Goal: Information Seeking & Learning: Check status

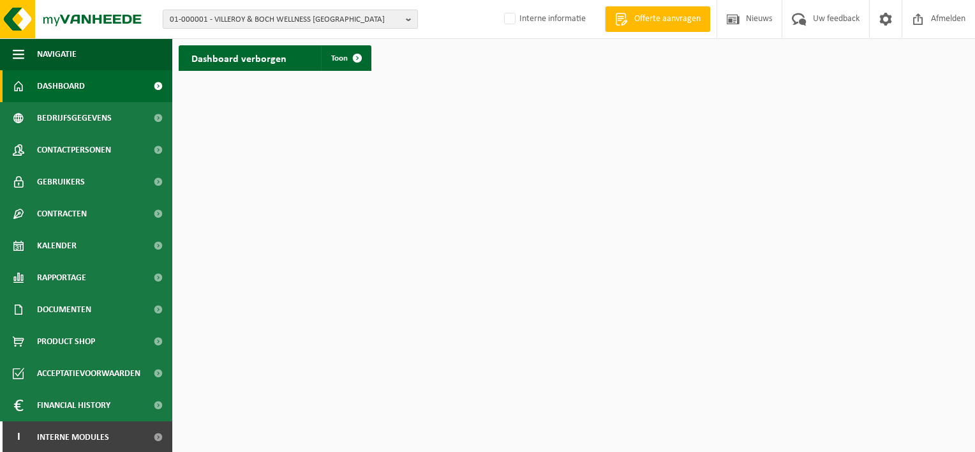
click at [411, 20] on b "button" at bounding box center [411, 19] width 11 height 18
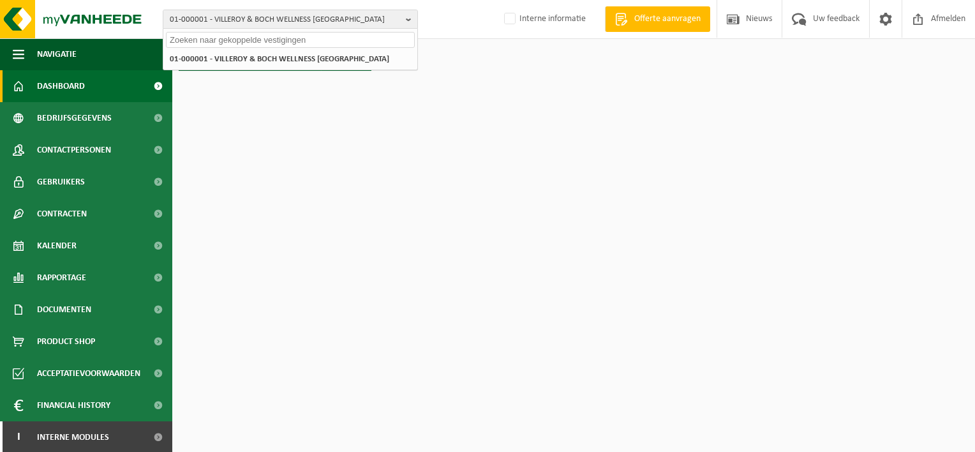
click at [197, 41] on input "text" at bounding box center [290, 40] width 249 height 16
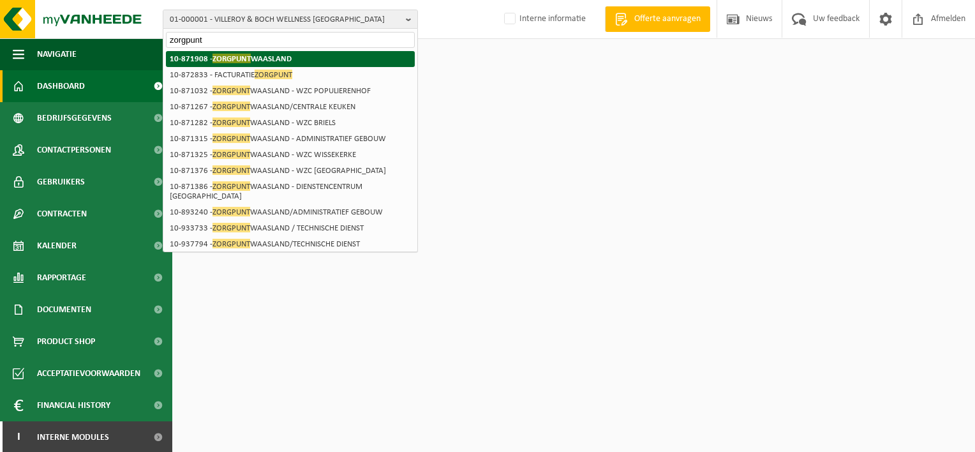
type input "zorgpunt"
click at [248, 56] on span "ZORGPUNT" at bounding box center [231, 59] width 38 height 10
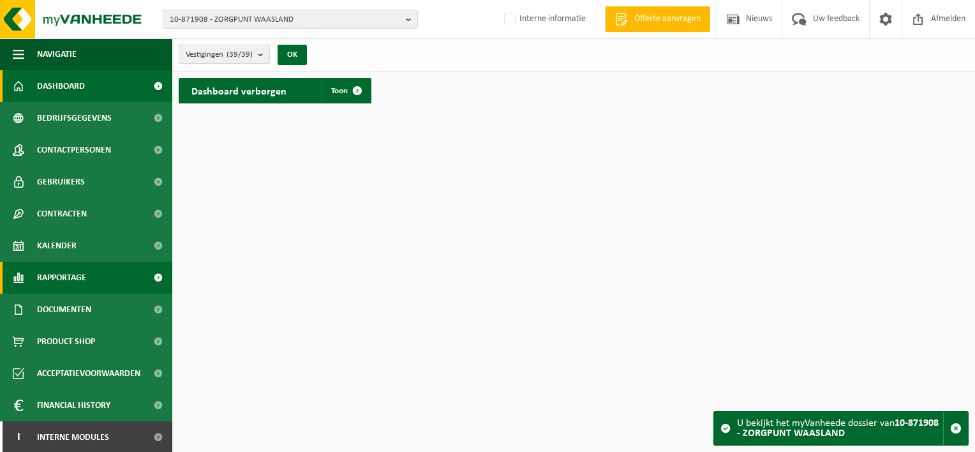
click at [76, 273] on span "Rapportage" at bounding box center [61, 278] width 49 height 32
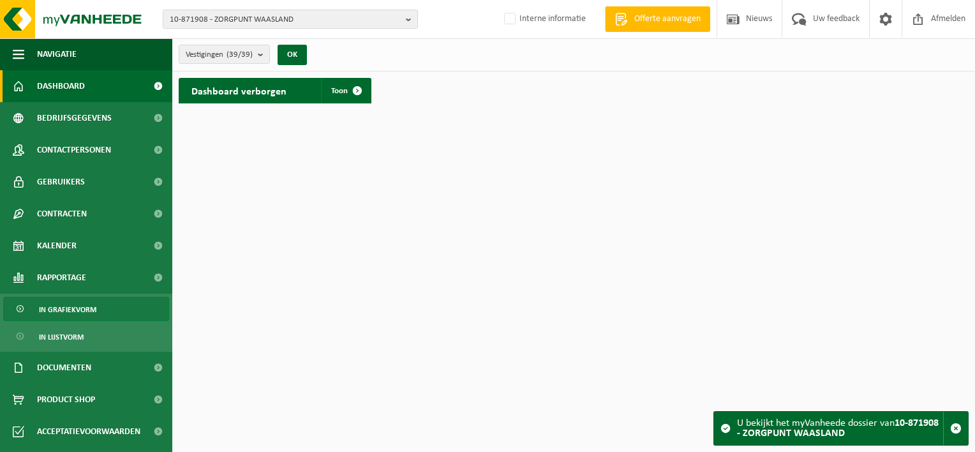
click at [82, 305] on span "In grafiekvorm" at bounding box center [67, 309] width 57 height 24
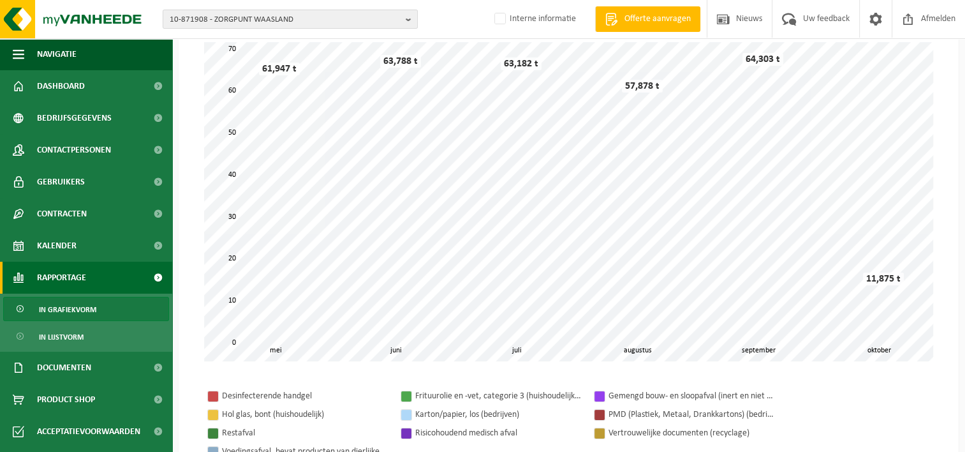
scroll to position [92, 0]
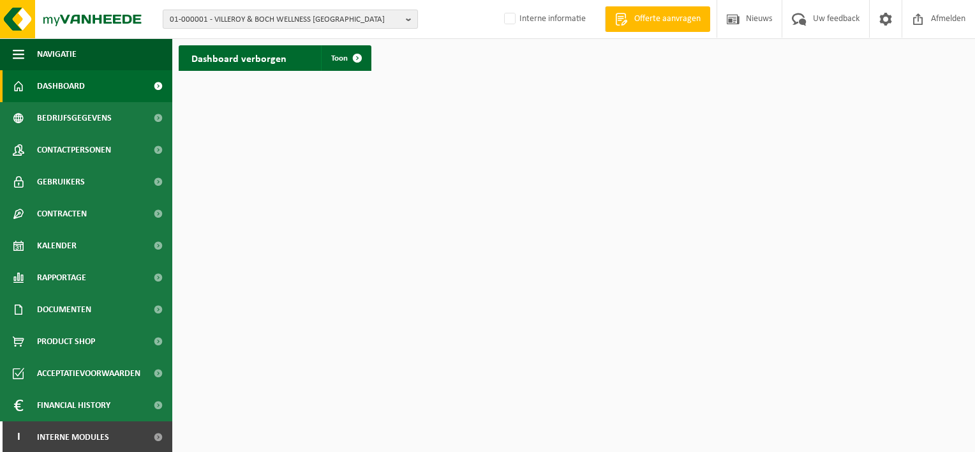
click at [401, 22] on button "01-000001 - VILLEROY & BOCH WELLNESS NV" at bounding box center [290, 19] width 255 height 19
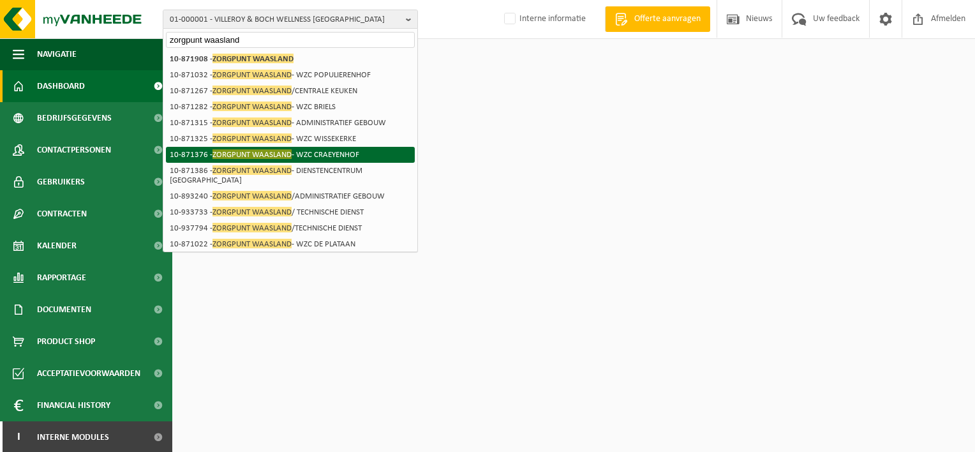
type input "zorgpunt waasland"
click at [273, 149] on span "ZORGPUNT WAASLAND" at bounding box center [251, 154] width 79 height 10
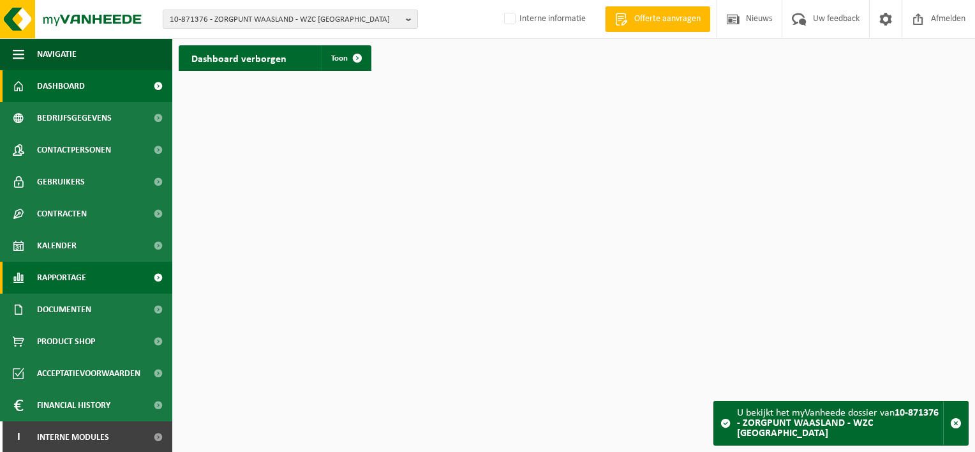
click at [63, 280] on span "Rapportage" at bounding box center [61, 278] width 49 height 32
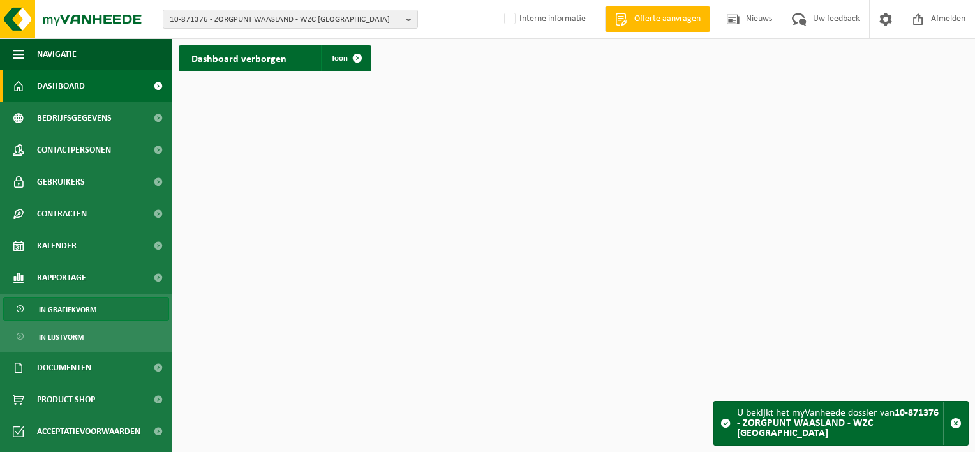
click at [68, 307] on span "In grafiekvorm" at bounding box center [67, 309] width 57 height 24
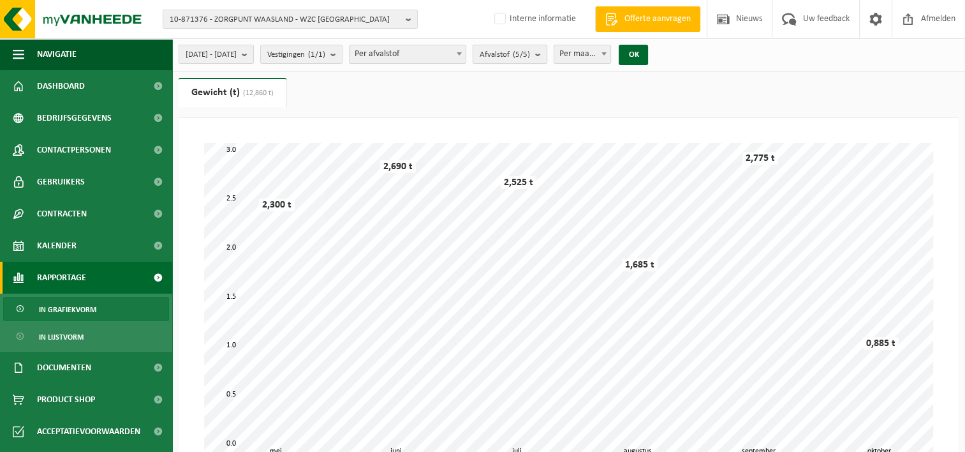
click at [547, 56] on b "submit" at bounding box center [540, 54] width 11 height 18
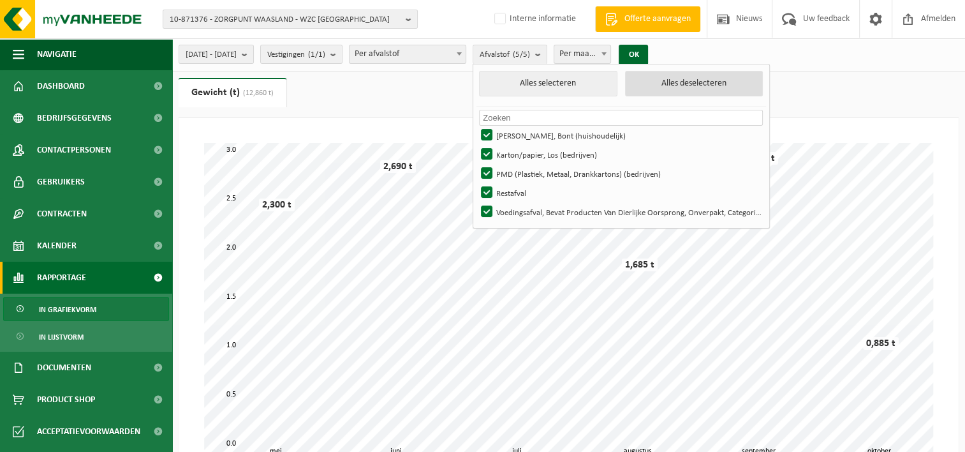
click at [703, 87] on button "Alles deselecteren" at bounding box center [694, 84] width 138 height 26
checkbox input "false"
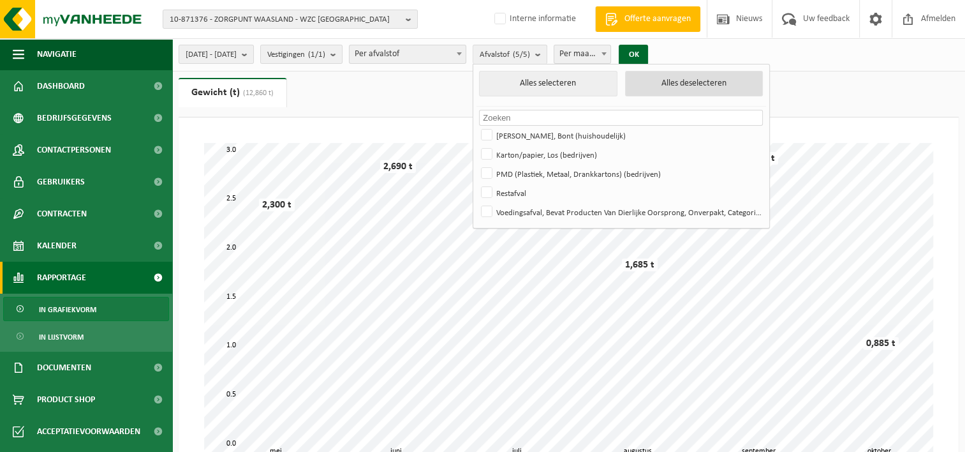
checkbox input "false"
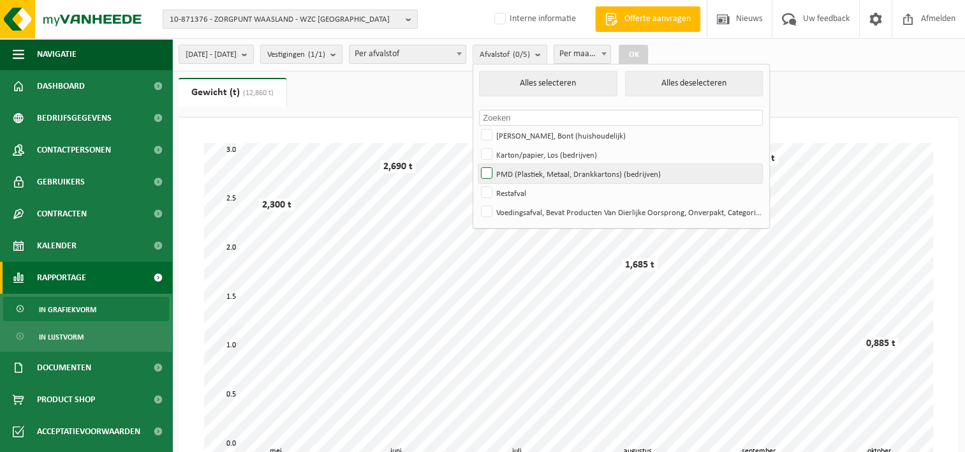
click at [521, 170] on label "PMD (Plastiek, Metaal, Drankkartons) (bedrijven)" at bounding box center [621, 173] width 284 height 19
click at [477, 164] on input "PMD (Plastiek, Metaal, Drankkartons) (bedrijven)" at bounding box center [476, 163] width 1 height 1
checkbox input "true"
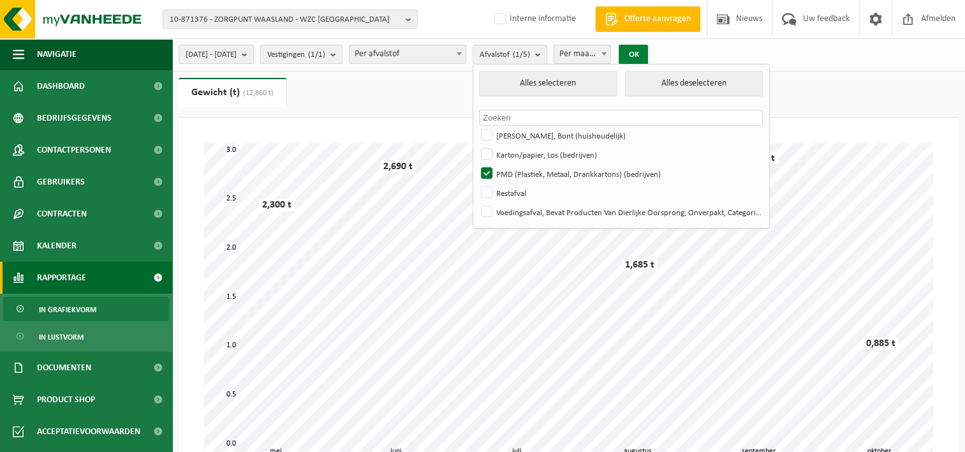
click at [648, 52] on button "OK" at bounding box center [633, 55] width 29 height 20
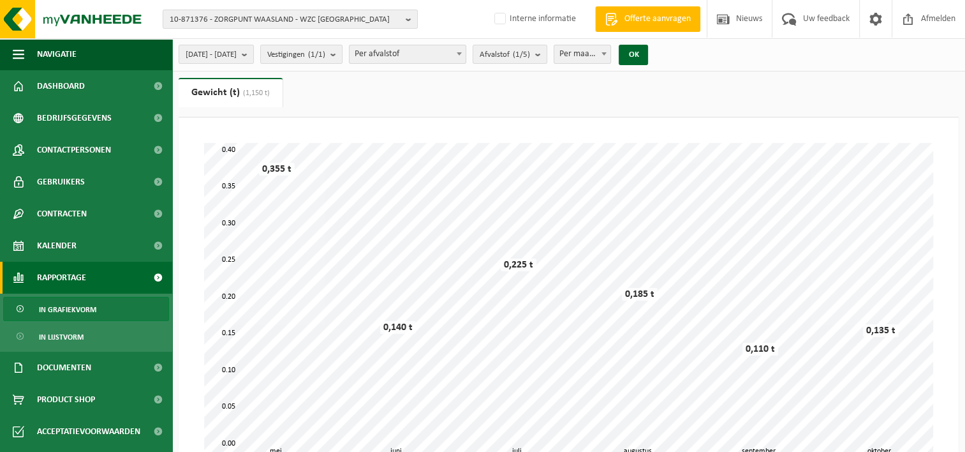
click at [611, 56] on span at bounding box center [604, 53] width 13 height 17
select select "3"
click at [648, 55] on button "OK" at bounding box center [633, 55] width 29 height 20
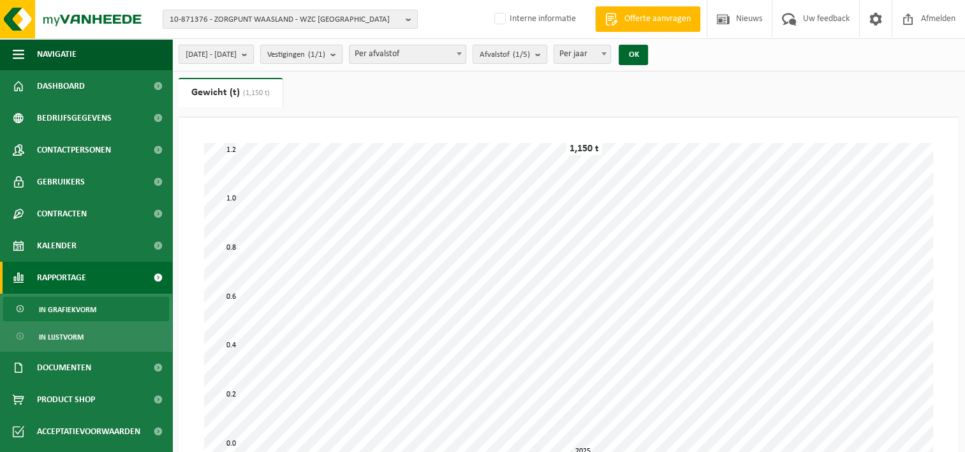
click at [254, 56] on button "[DATE] - [DATE]" at bounding box center [216, 54] width 75 height 19
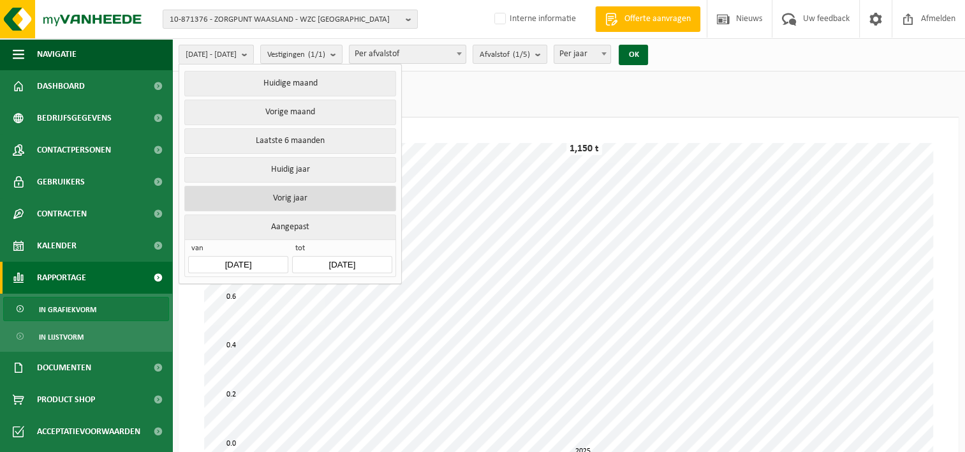
drag, startPoint x: 285, startPoint y: 188, endPoint x: 270, endPoint y: 193, distance: 15.5
click at [270, 193] on button "Vorig jaar" at bounding box center [289, 199] width 211 height 26
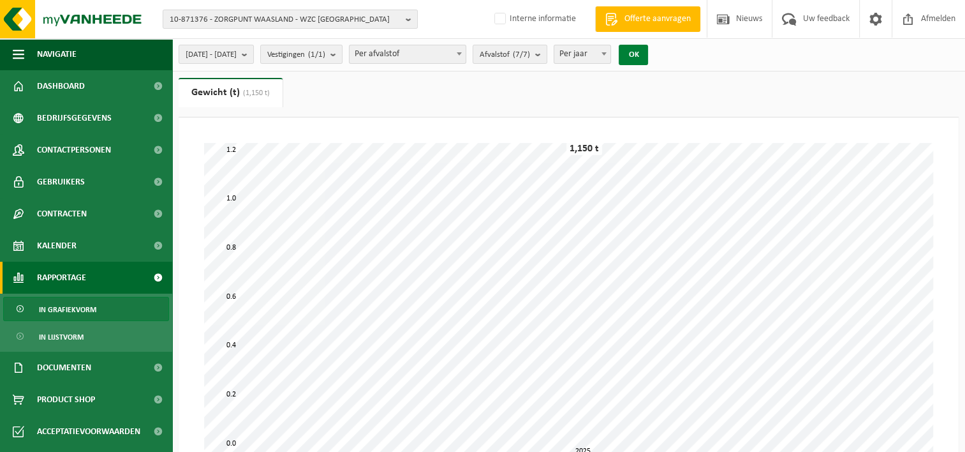
click at [648, 50] on button "OK" at bounding box center [633, 55] width 29 height 20
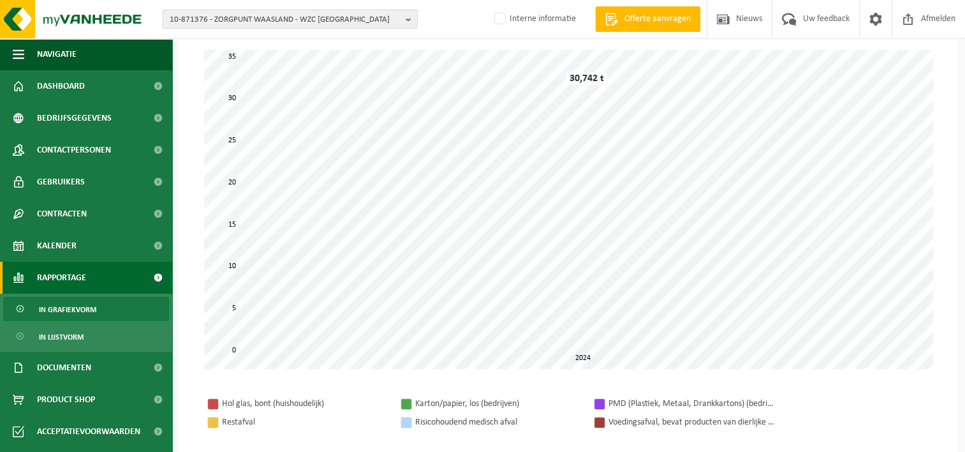
scroll to position [82, 0]
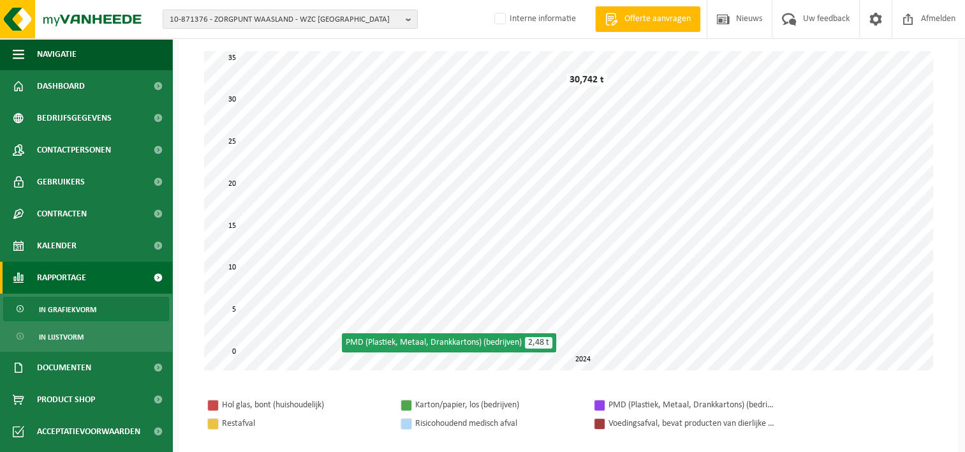
drag, startPoint x: 388, startPoint y: 43, endPoint x: 294, endPoint y: 391, distance: 361.0
click at [294, 391] on div "Hol glas, bont (huishoudelijk) Karton/papier, los (bedrijven) PMD (Plastiek, Me…" at bounding box center [568, 414] width 755 height 63
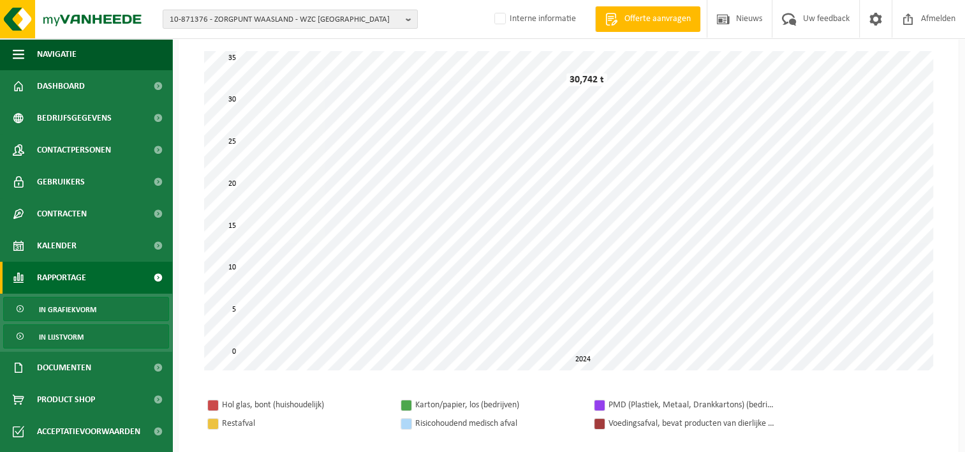
click at [66, 342] on span "In lijstvorm" at bounding box center [61, 337] width 45 height 24
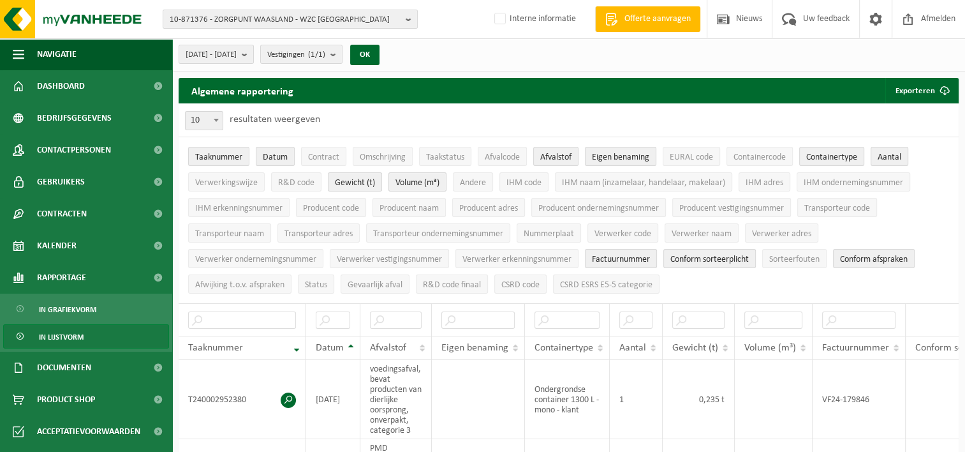
click at [424, 184] on span "Volume (m³)" at bounding box center [418, 183] width 44 height 10
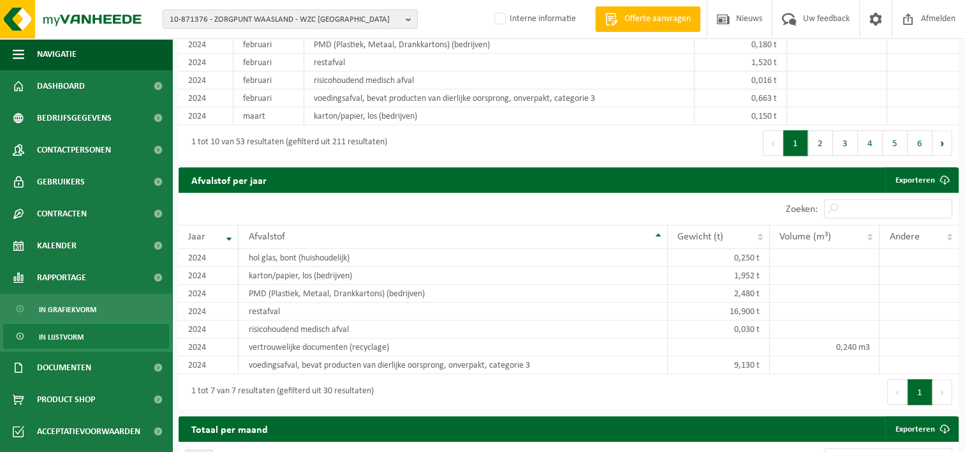
scroll to position [1269, 0]
